Goal: Information Seeking & Learning: Learn about a topic

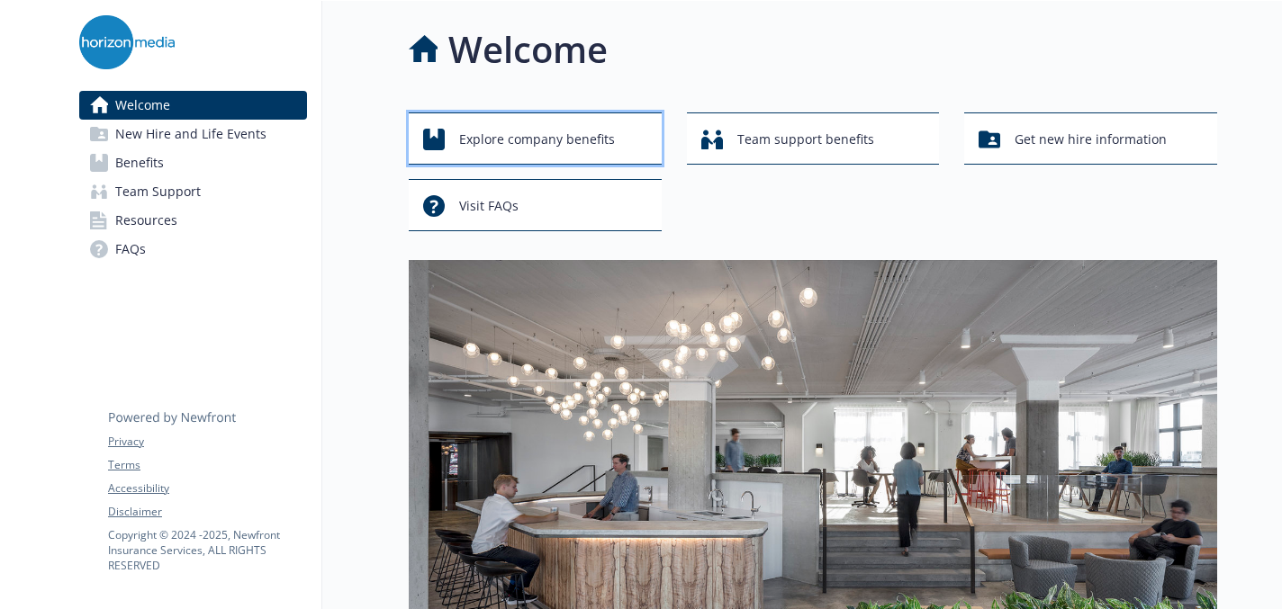
click at [573, 144] on span "Explore company benefits" at bounding box center [537, 139] width 156 height 34
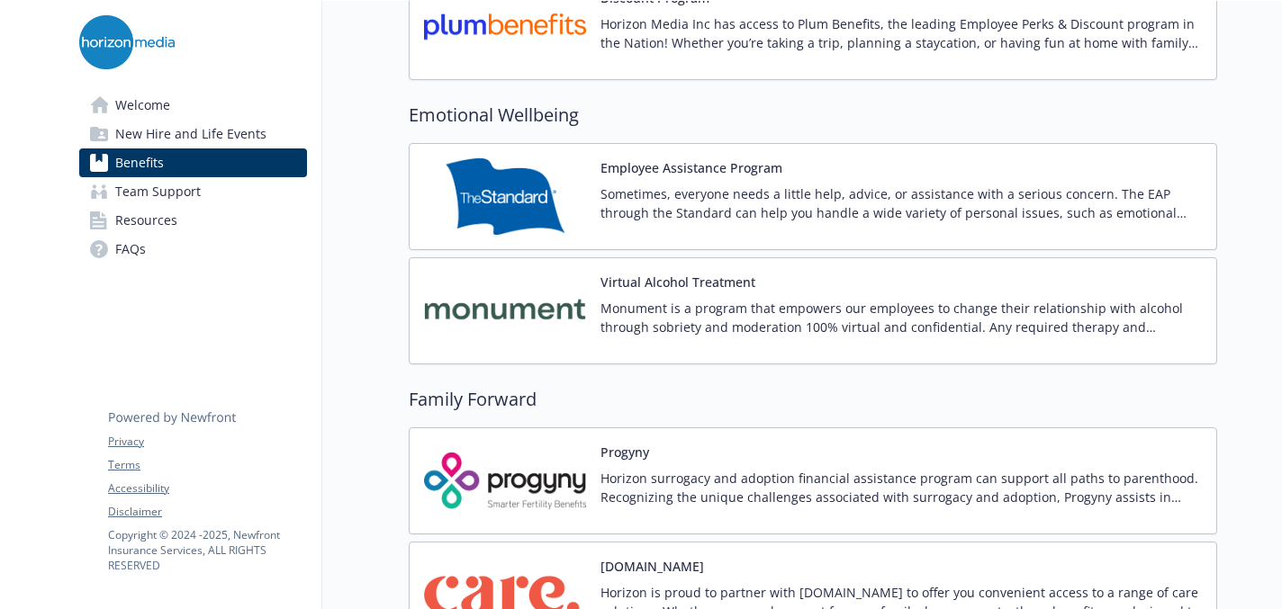
scroll to position [3068, 0]
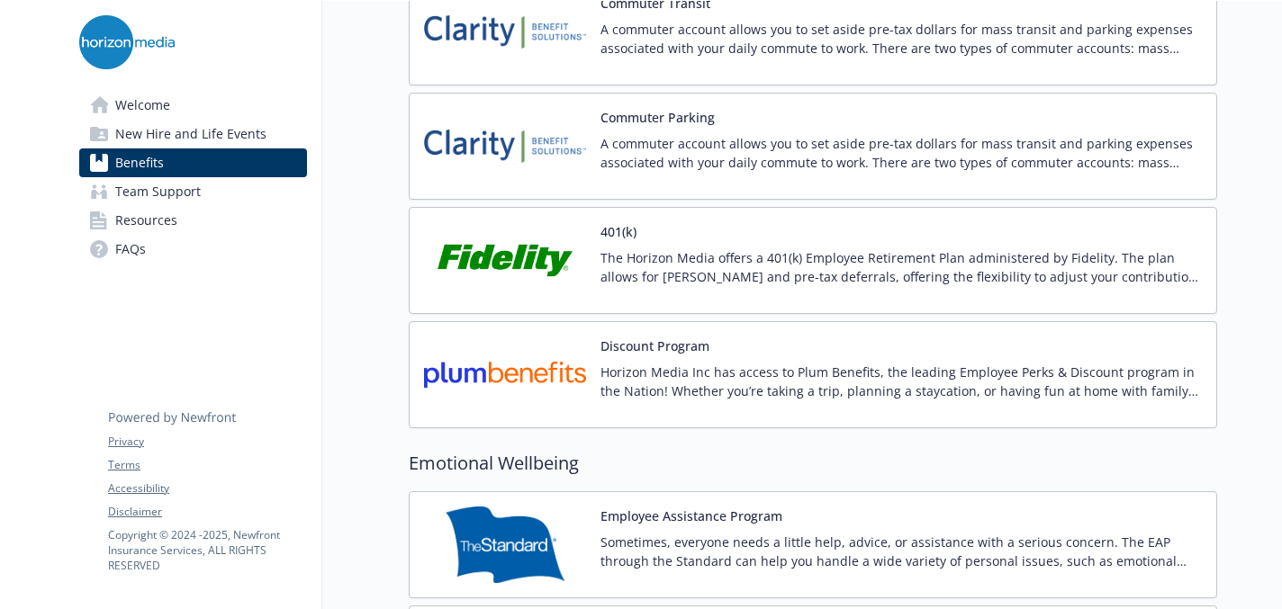
click at [581, 253] on img at bounding box center [505, 260] width 162 height 76
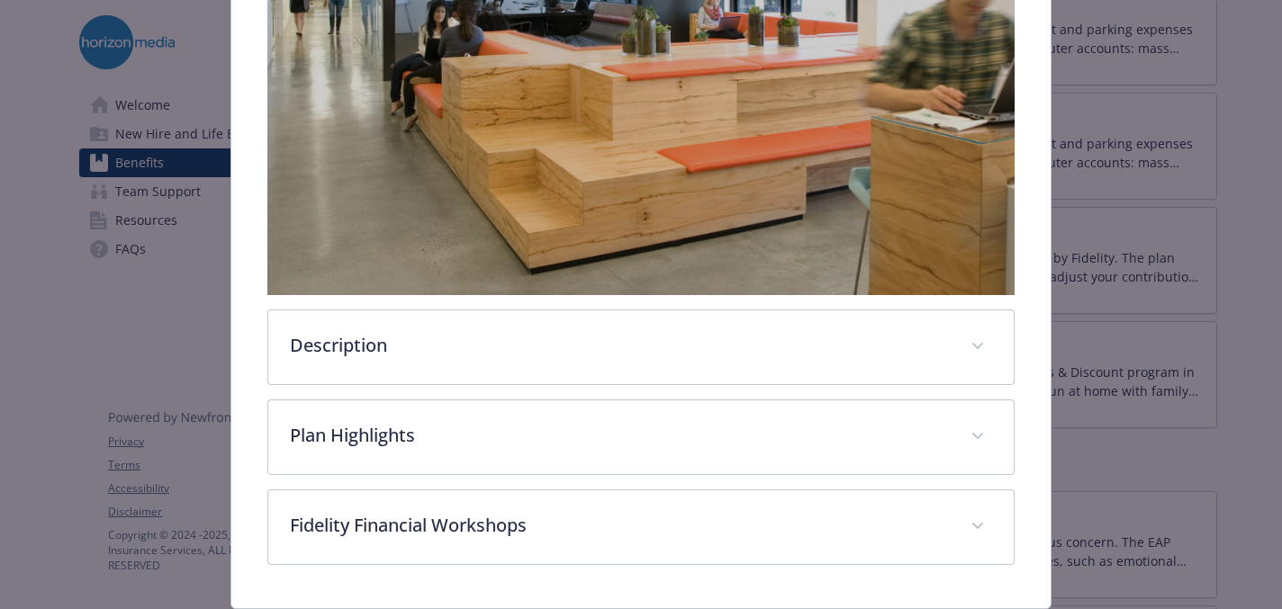
scroll to position [532, 0]
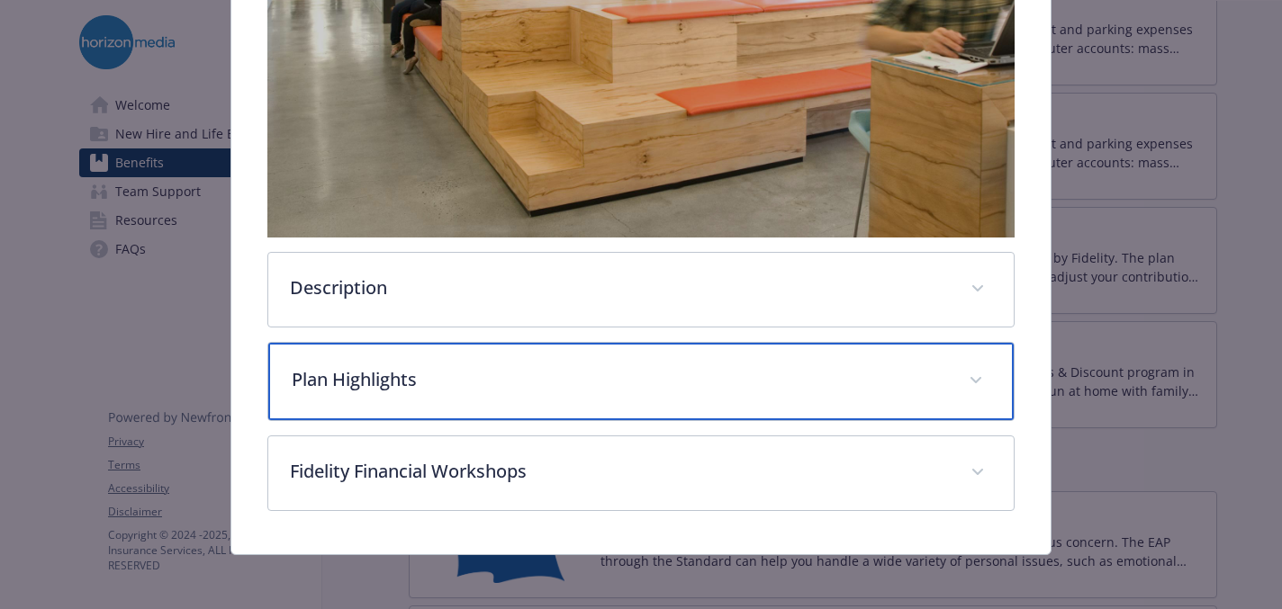
click at [557, 387] on p "Plan Highlights" at bounding box center [619, 379] width 654 height 27
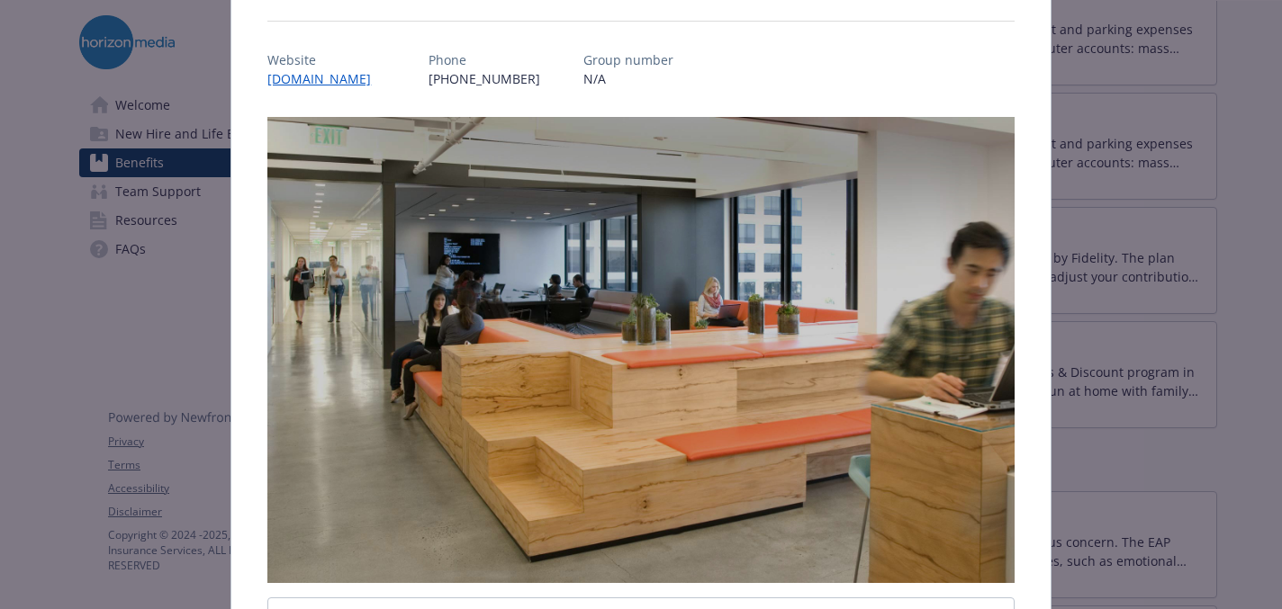
scroll to position [0, 0]
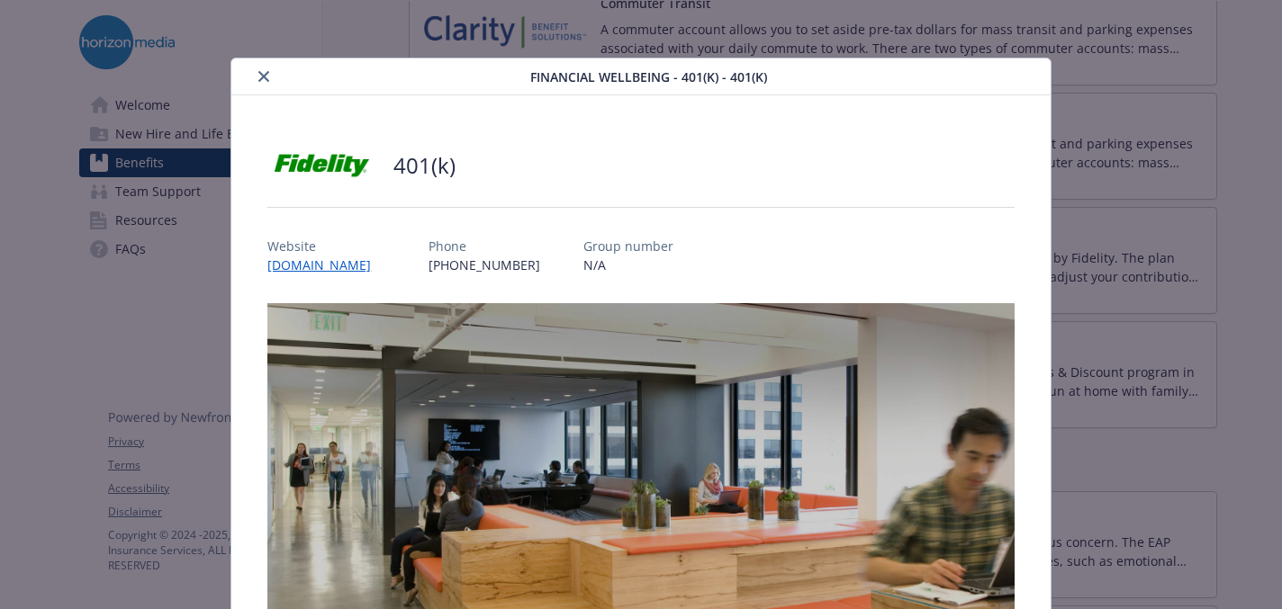
click at [265, 76] on icon "close" at bounding box center [263, 76] width 11 height 11
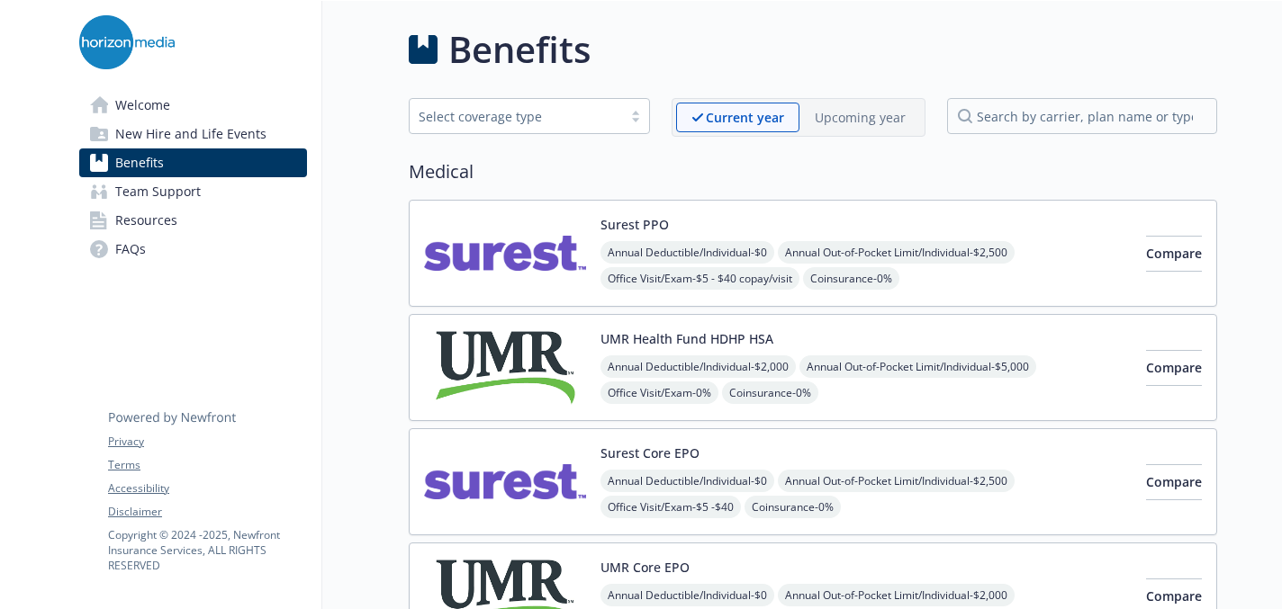
click at [195, 139] on span "New Hire and Life Events" at bounding box center [190, 134] width 151 height 29
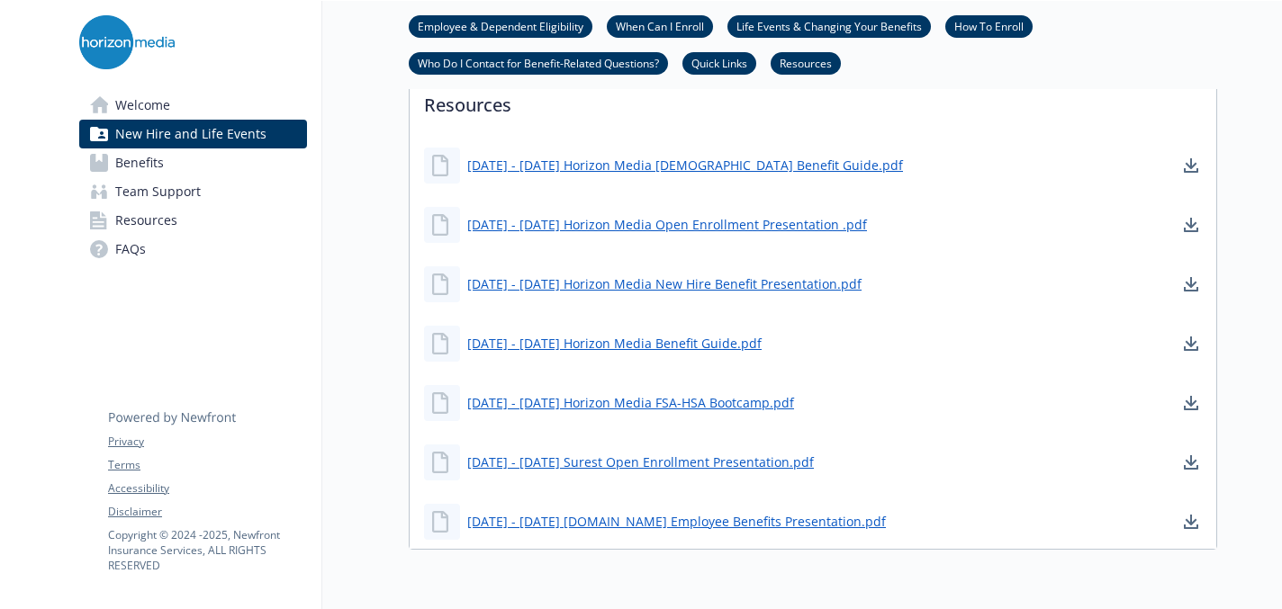
scroll to position [1186, 0]
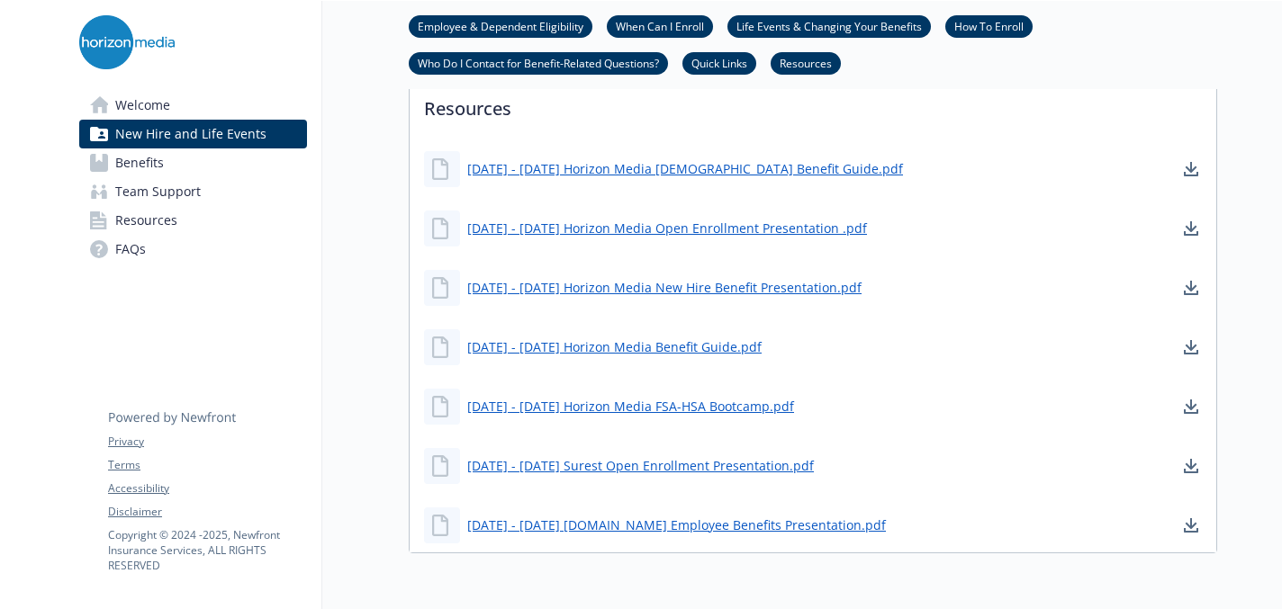
click at [145, 104] on span "Welcome" at bounding box center [142, 105] width 55 height 29
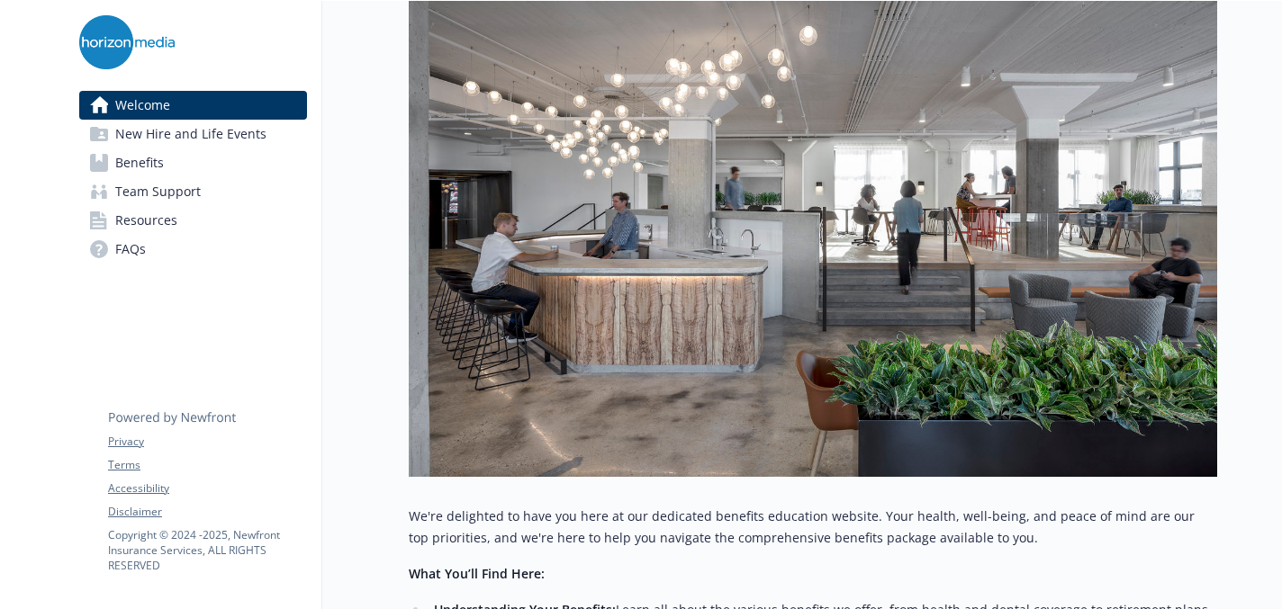
scroll to position [597, 0]
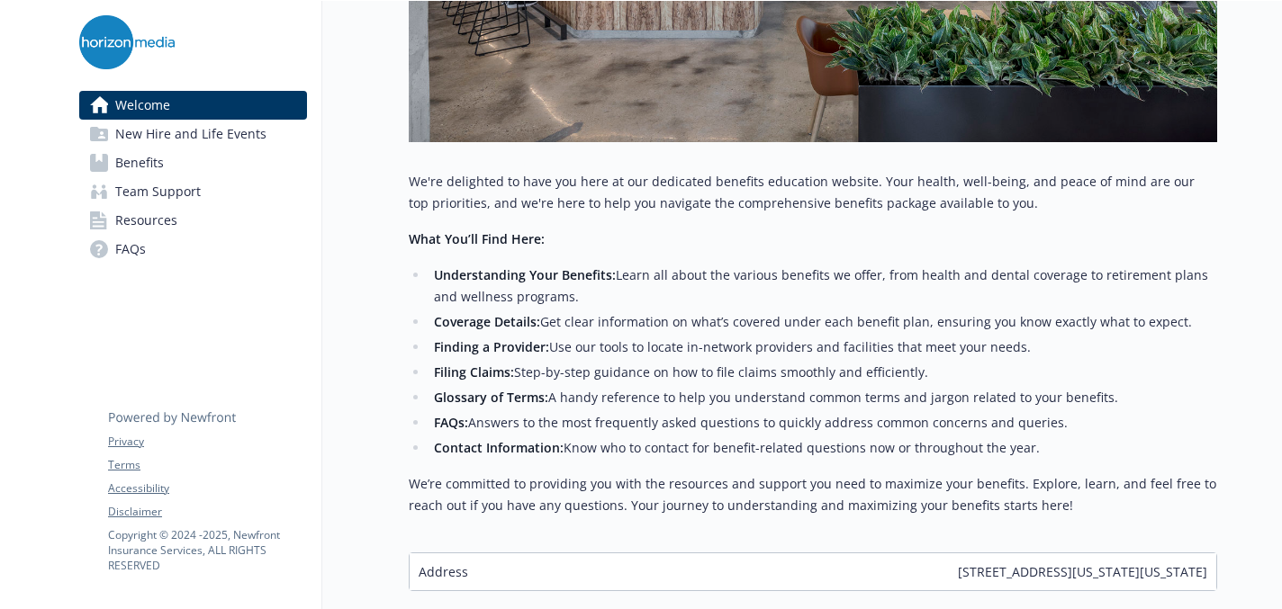
click at [505, 283] on strong "Understanding Your Benefits:" at bounding box center [525, 274] width 182 height 17
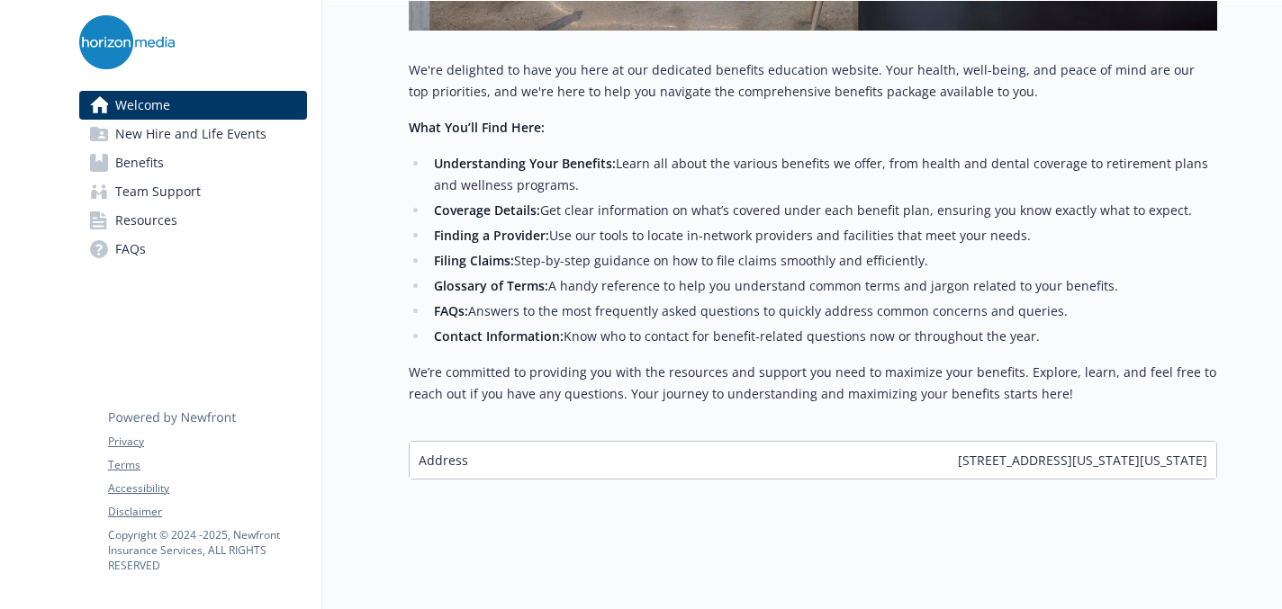
scroll to position [706, 0]
click at [488, 328] on li "Contact Information: Know who to contact for benefit-related questions now or t…" at bounding box center [822, 339] width 788 height 22
click at [488, 345] on strong "Contact Information:" at bounding box center [499, 337] width 130 height 17
click at [166, 164] on link "Benefits" at bounding box center [193, 162] width 228 height 29
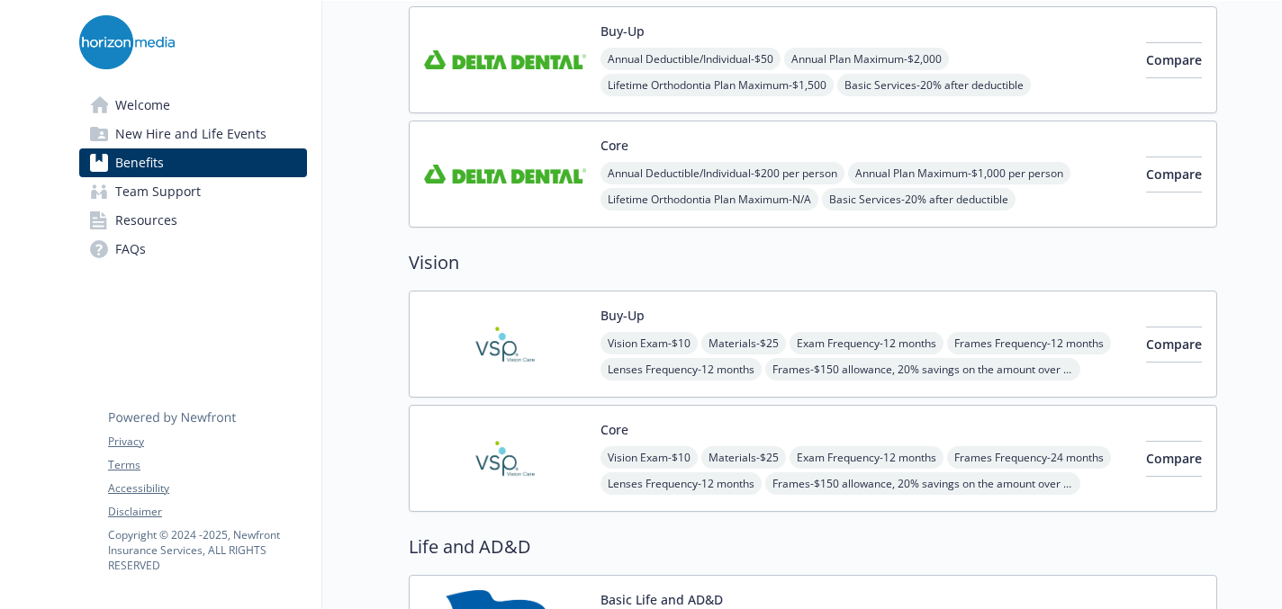
click at [176, 132] on span "New Hire and Life Events" at bounding box center [190, 134] width 151 height 29
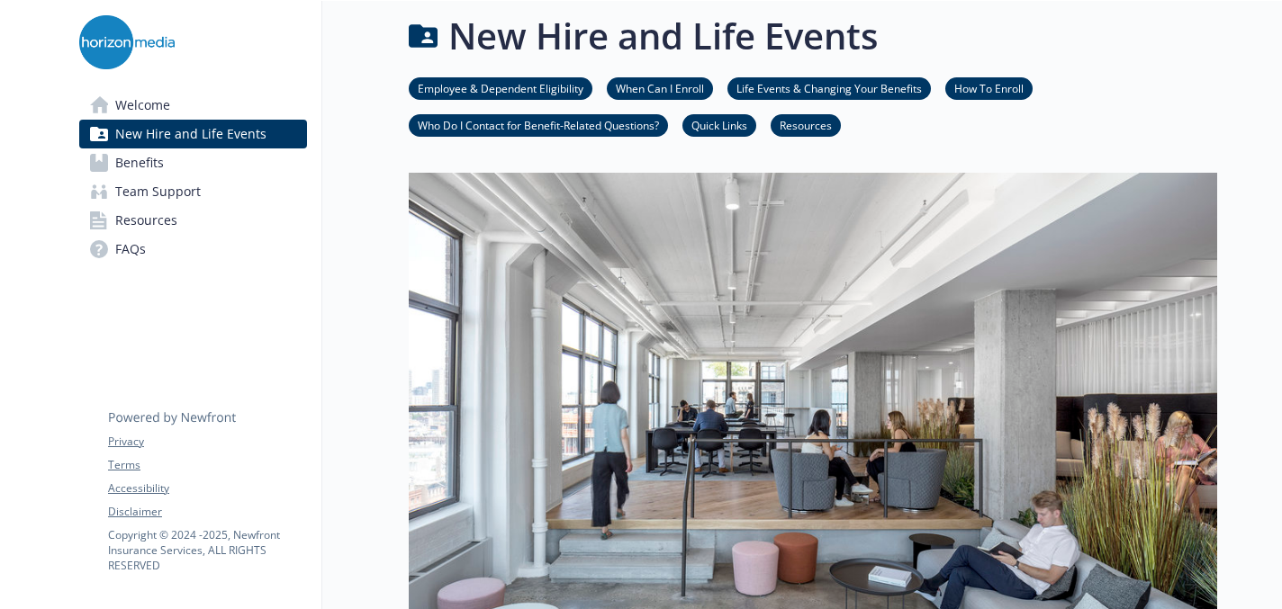
scroll to position [16, 0]
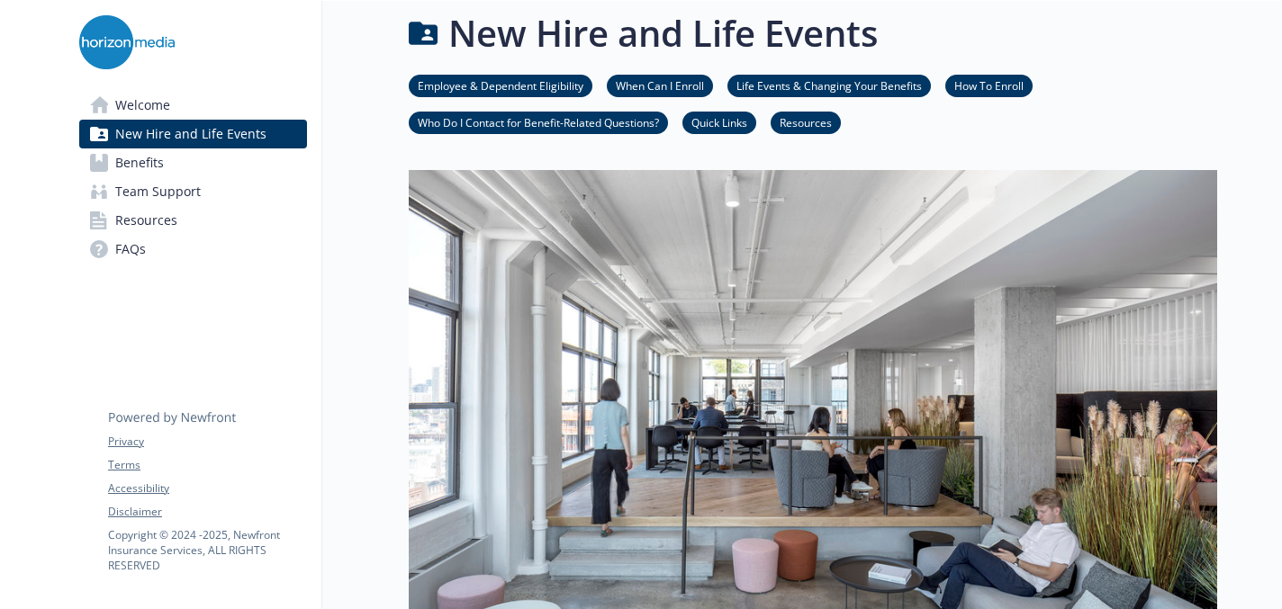
click at [995, 88] on link "How To Enroll" at bounding box center [988, 84] width 87 height 17
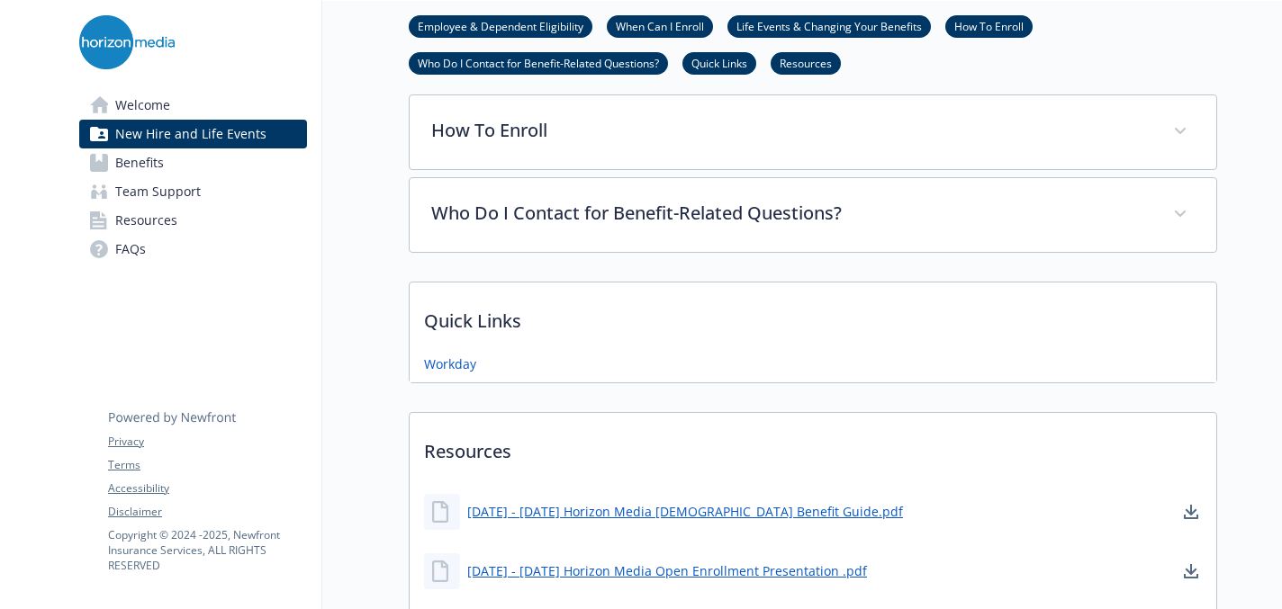
scroll to position [845, 0]
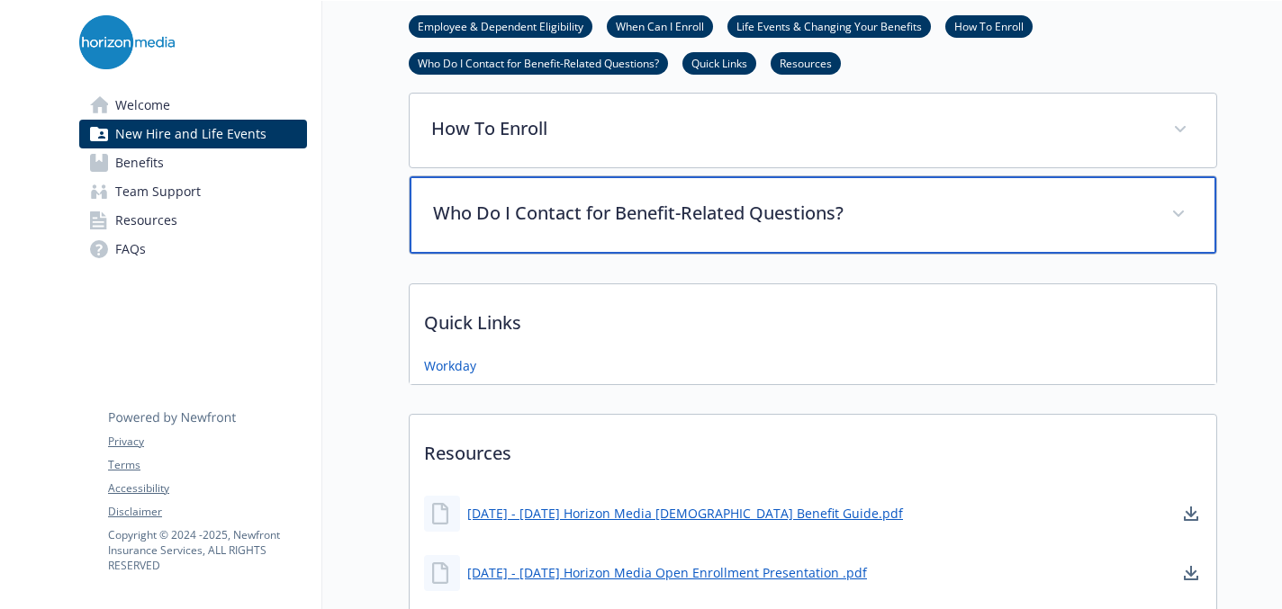
click at [879, 227] on div "Who Do I Contact for Benefit-Related Questions?" at bounding box center [812, 214] width 806 height 77
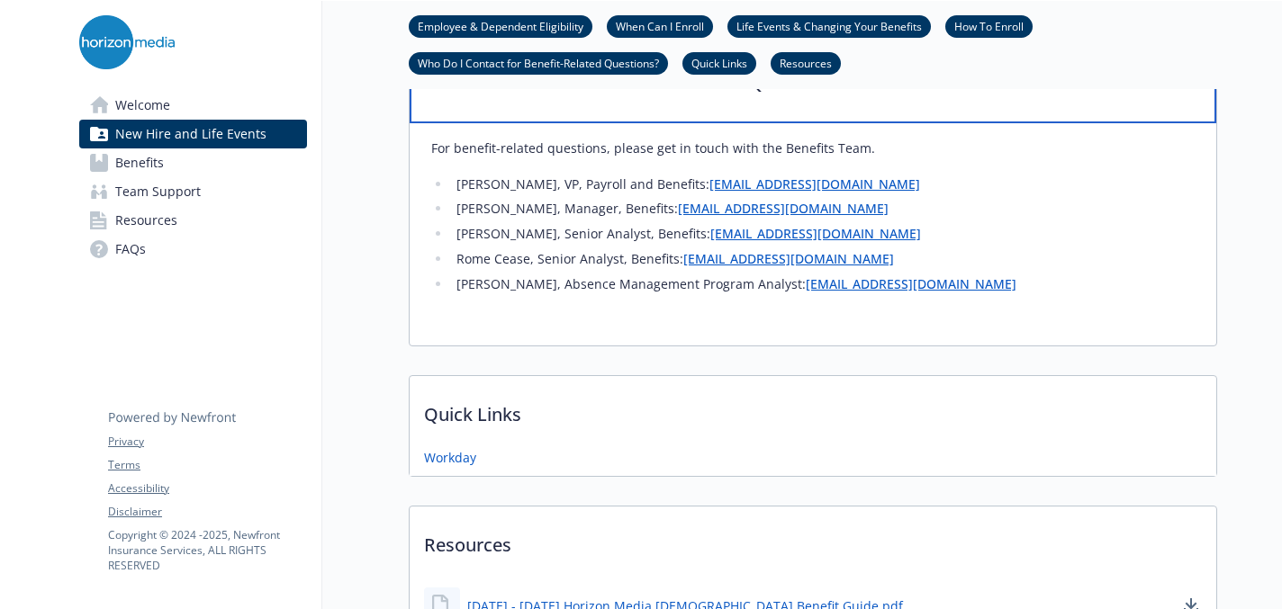
scroll to position [1155, 0]
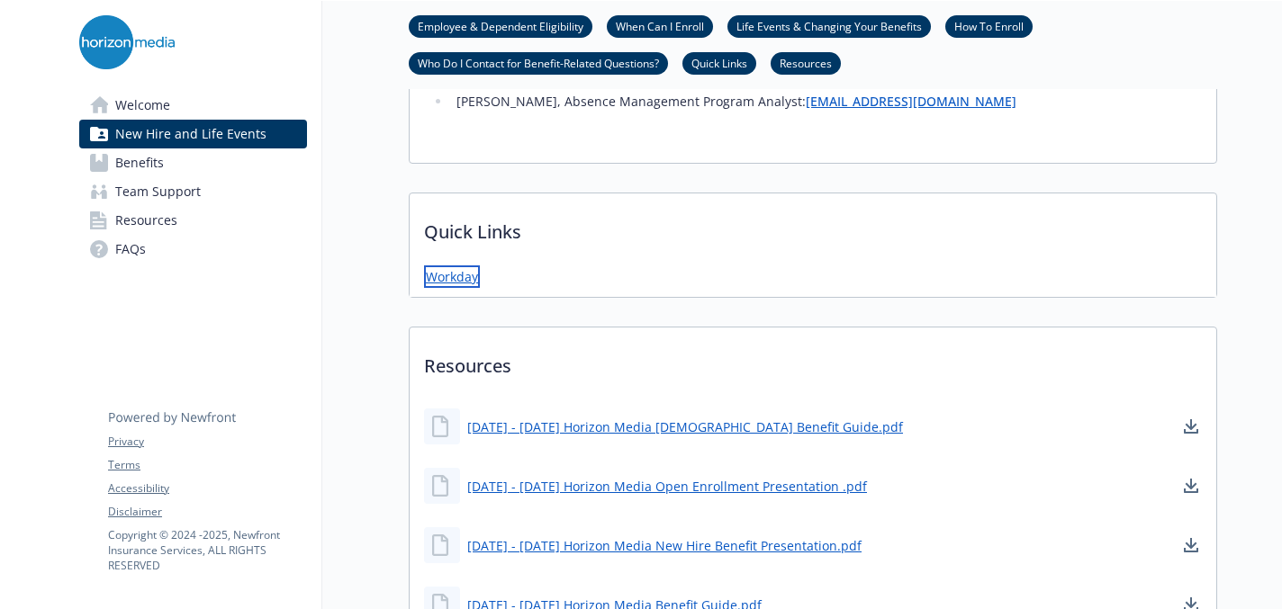
click at [460, 278] on link "Workday" at bounding box center [452, 276] width 56 height 22
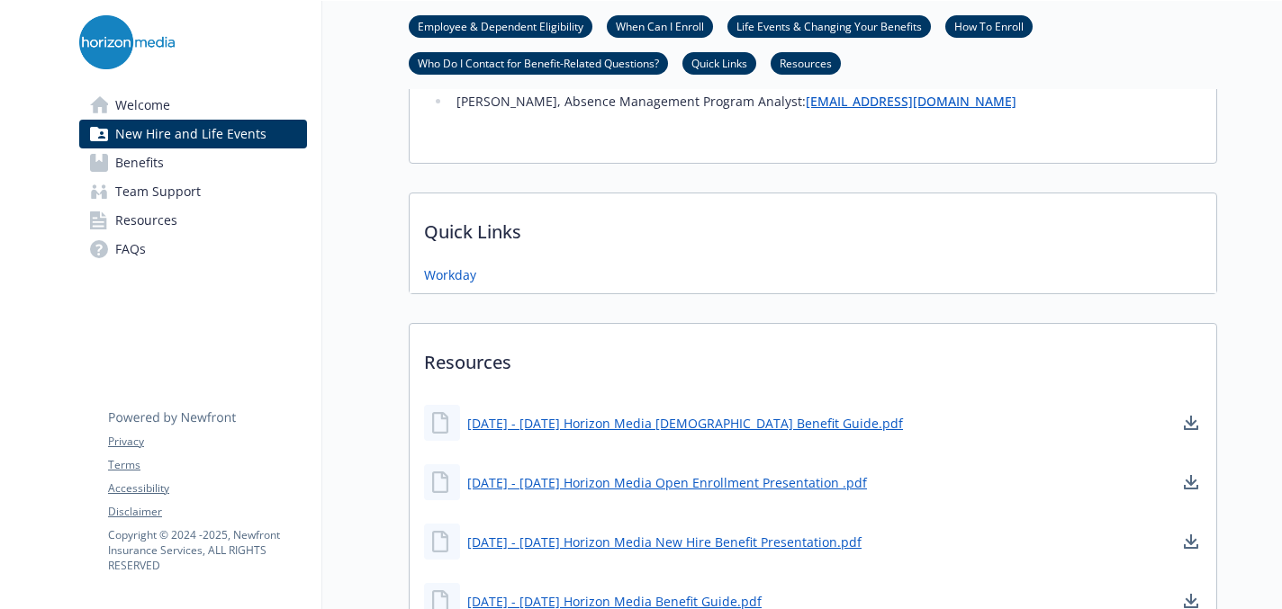
click at [164, 159] on link "Benefits" at bounding box center [193, 162] width 228 height 29
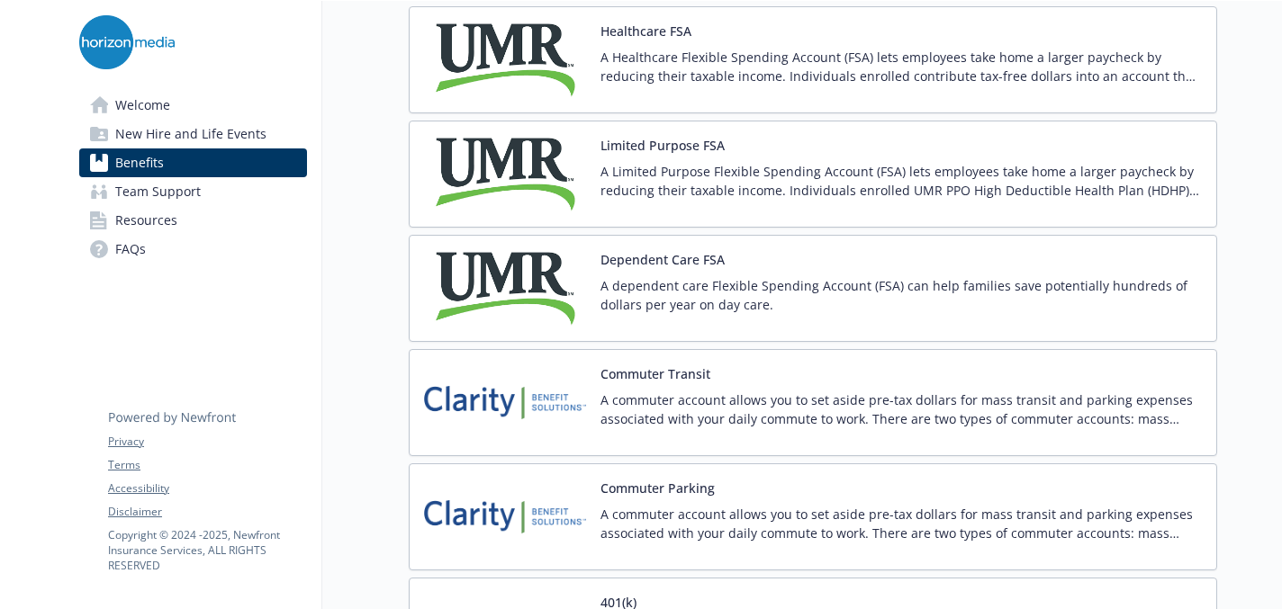
scroll to position [2920, 0]
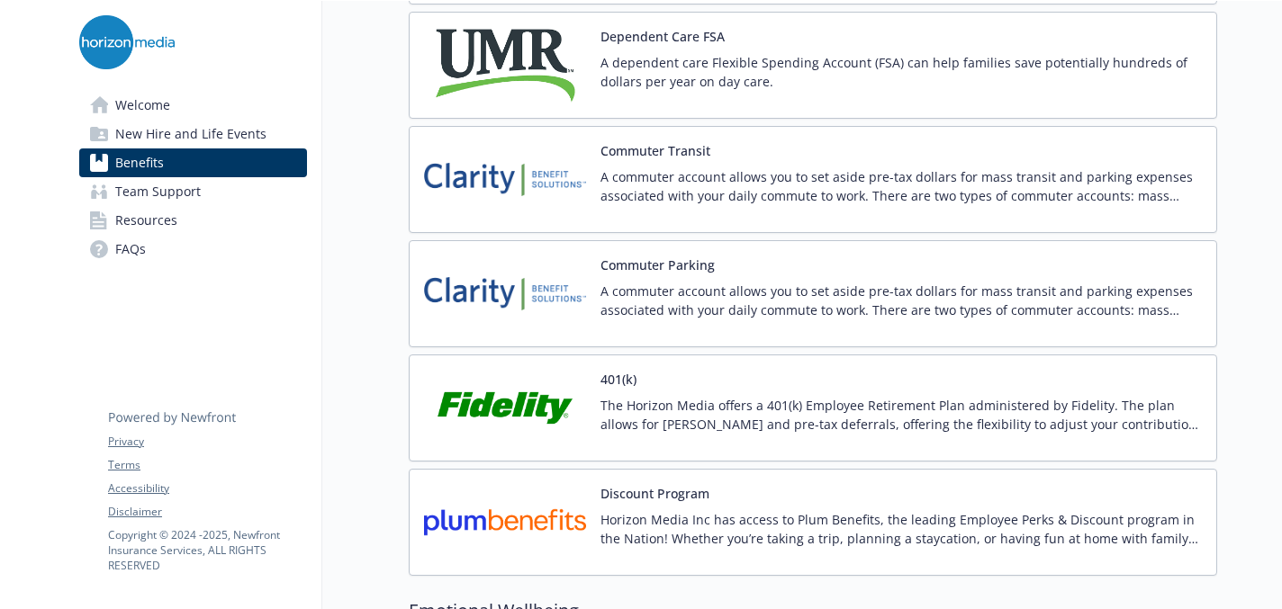
click at [615, 372] on button "401(k)" at bounding box center [618, 379] width 36 height 19
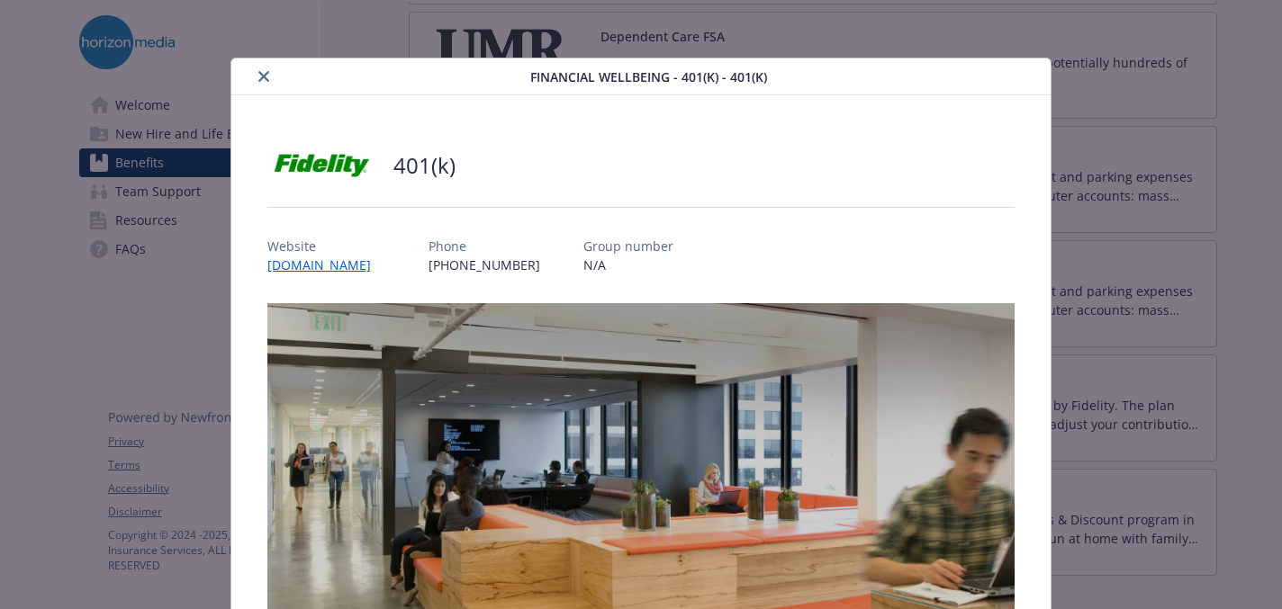
scroll to position [54, 0]
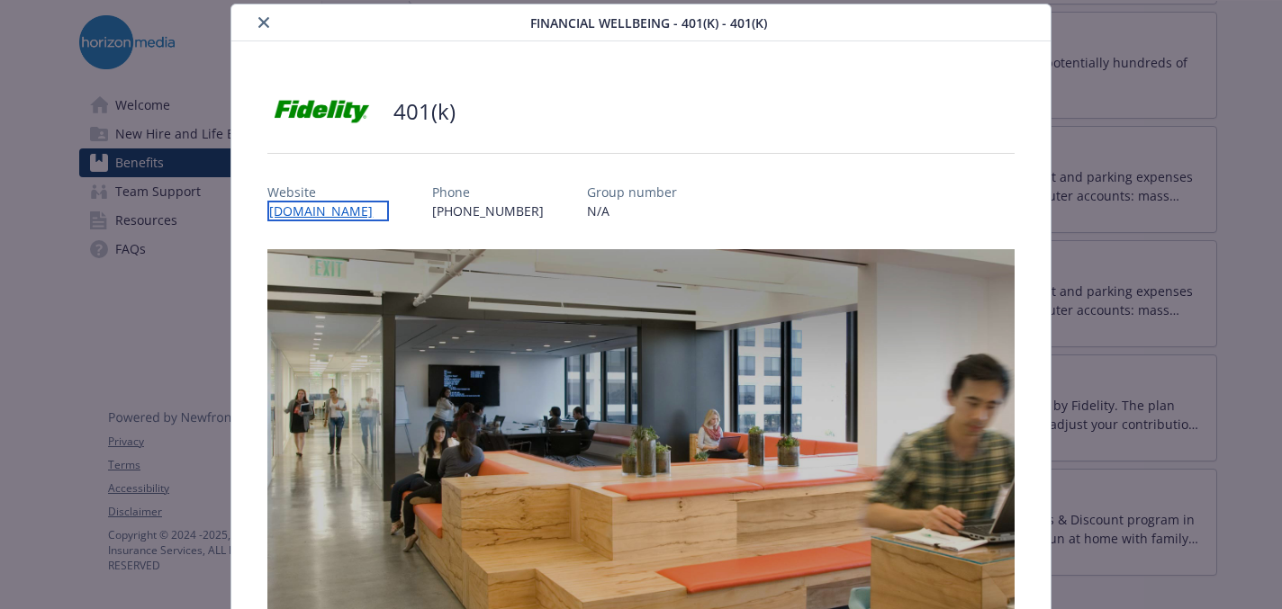
click at [338, 215] on link "[DOMAIN_NAME]" at bounding box center [327, 211] width 121 height 21
